Goal: Browse casually

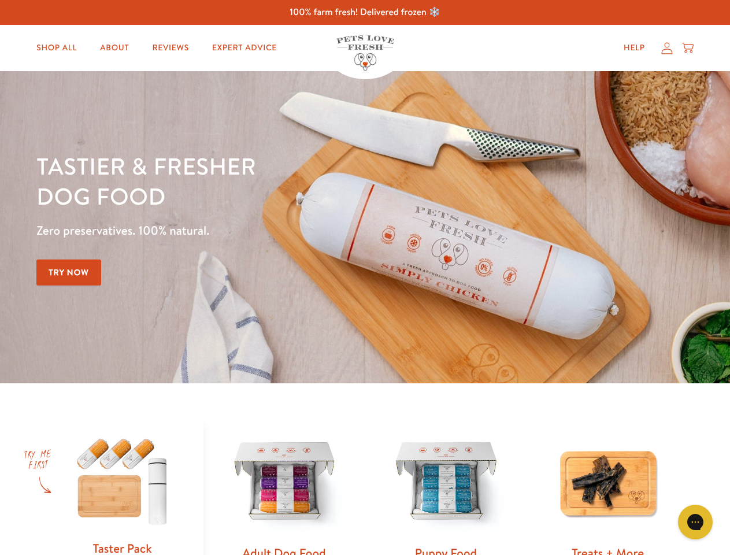
click at [365, 277] on div "Tastier & fresher dog food Zero preservatives. 100% natural. Try Now" at bounding box center [255, 227] width 438 height 153
click at [695, 522] on icon "Gorgias live chat" at bounding box center [695, 521] width 11 height 11
